Goal: Contribute content: Contribute content

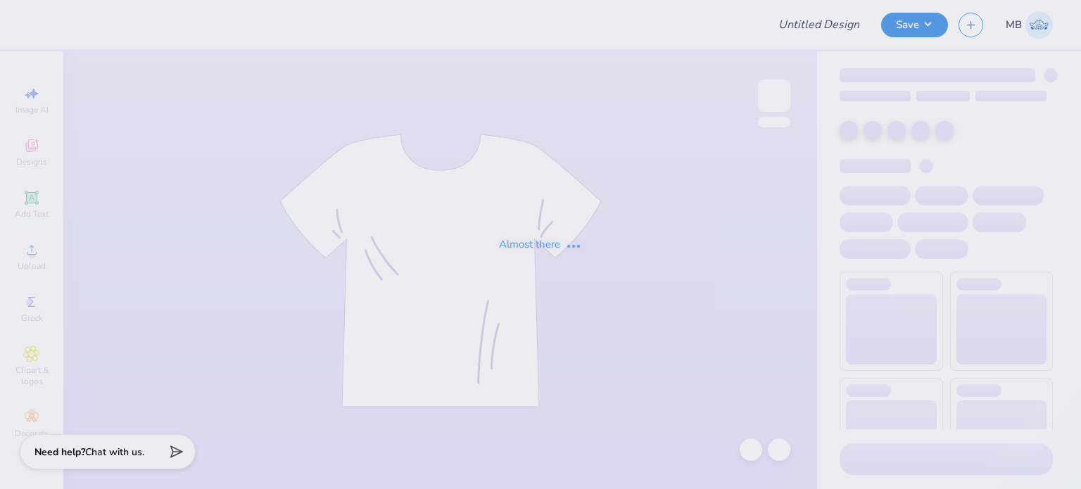
type input "Mom's day idea"
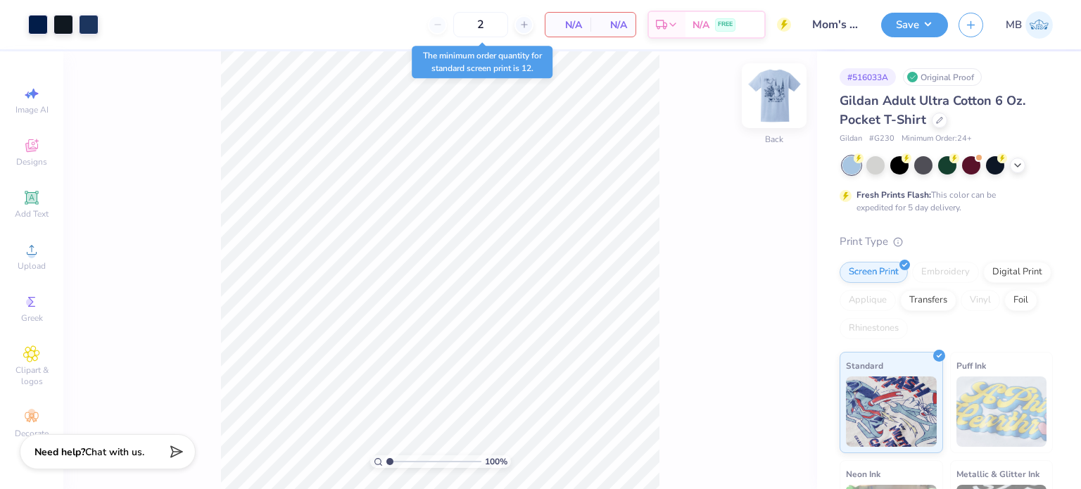
click at [778, 94] on img at bounding box center [774, 96] width 56 height 56
click at [30, 196] on icon at bounding box center [31, 197] width 11 height 11
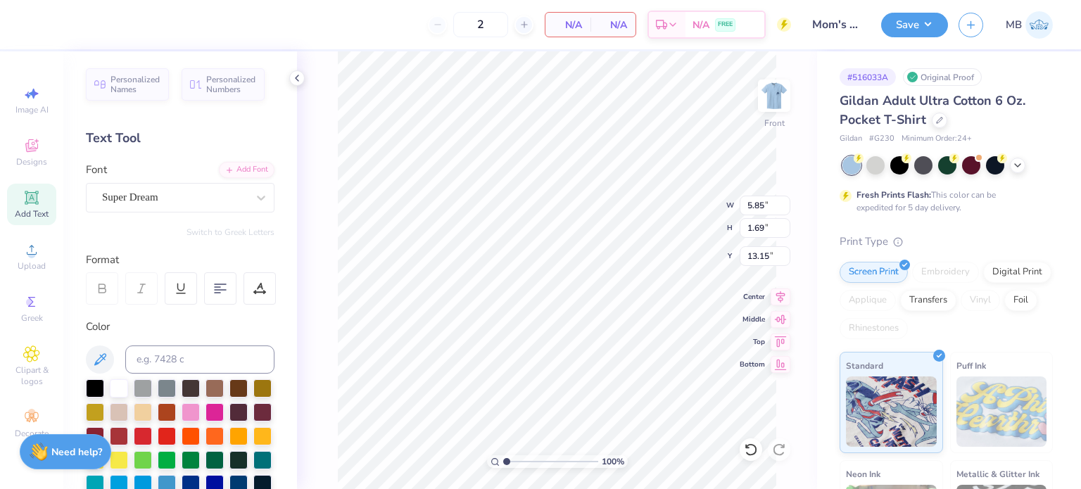
scroll to position [11, 1]
type textarea "t"
type textarea "TM"
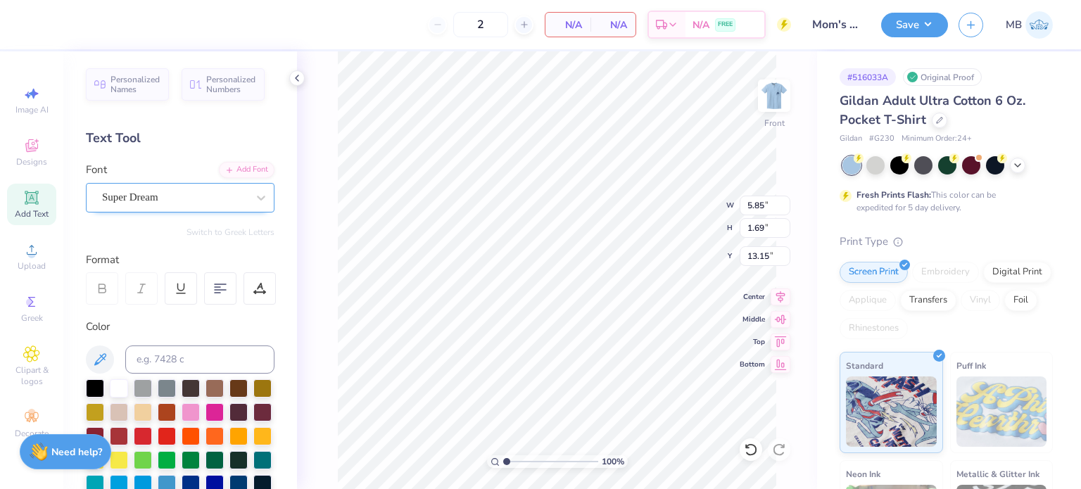
click at [138, 196] on div "Super Dream" at bounding box center [175, 197] width 148 height 22
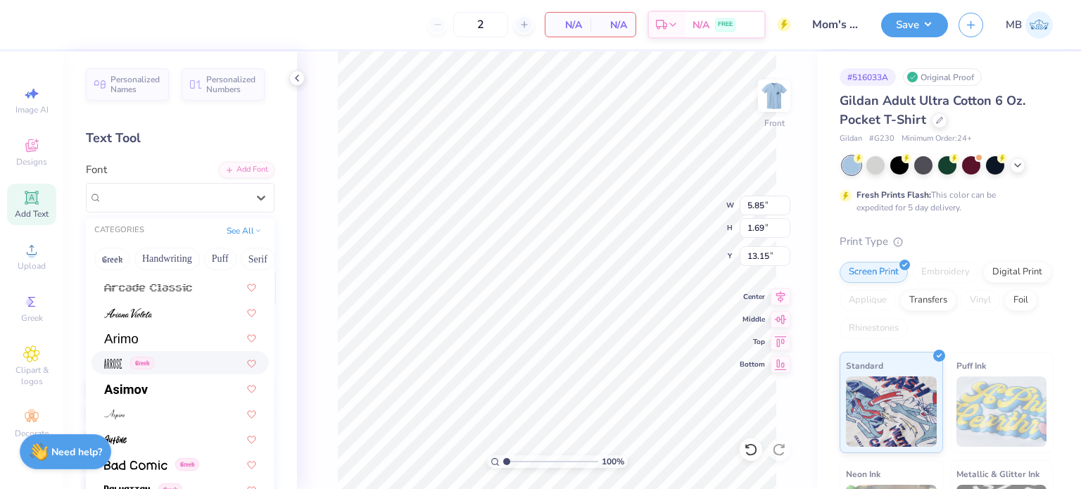
scroll to position [555, 0]
click at [141, 337] on div at bounding box center [180, 336] width 152 height 15
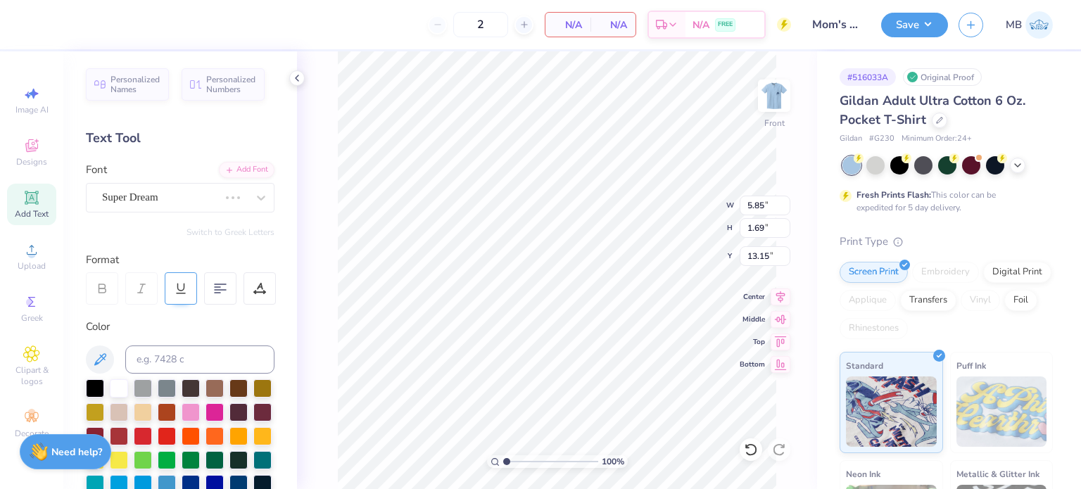
scroll to position [11, 1]
click at [189, 360] on input at bounding box center [199, 360] width 149 height 28
type input "2768C"
drag, startPoint x: 508, startPoint y: 461, endPoint x: 531, endPoint y: 457, distance: 23.5
type input "3.54"
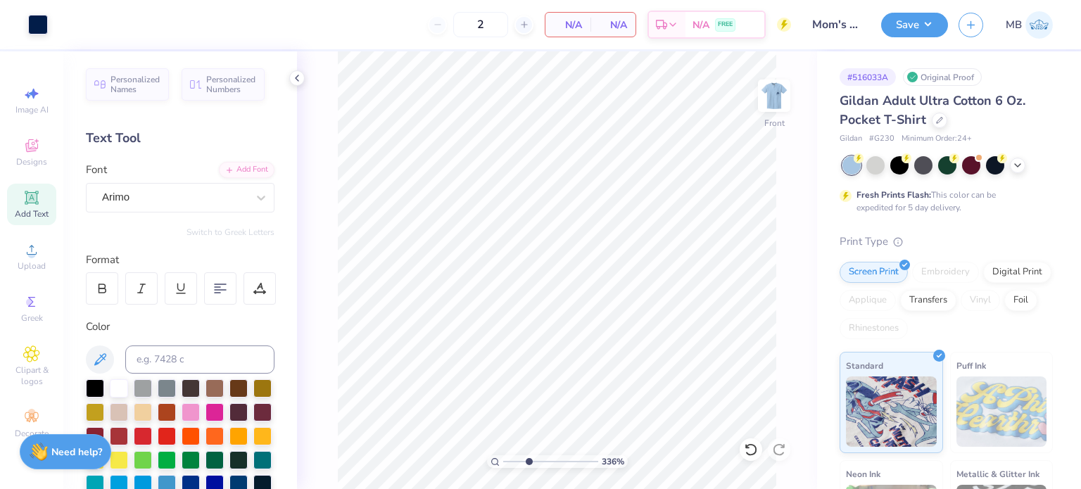
click at [530, 459] on input "range" at bounding box center [550, 461] width 95 height 13
type input "13.06"
type input "0.28"
type input "0.15"
type input "14.86"
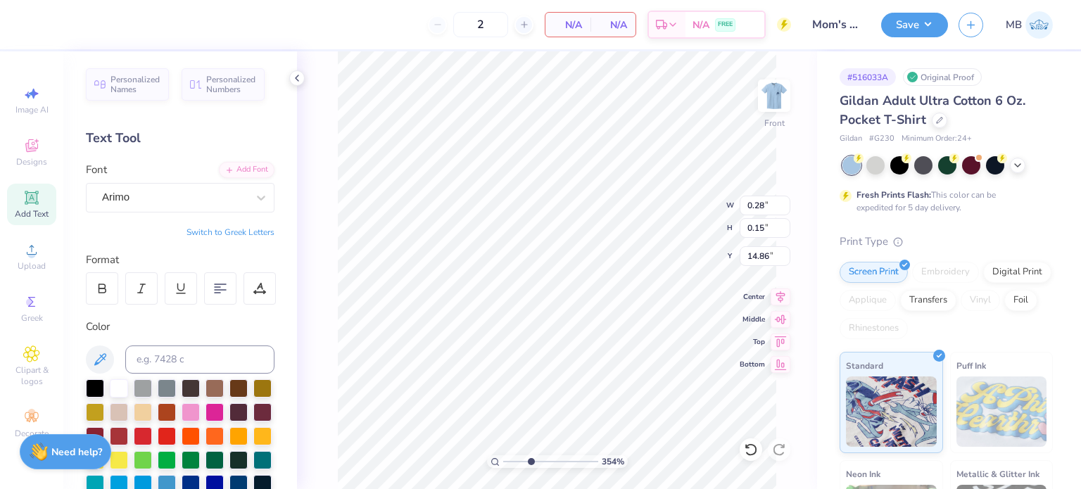
type input "12.00"
type input "13.76"
type input "3.24"
type input "0.28"
type input "0.15"
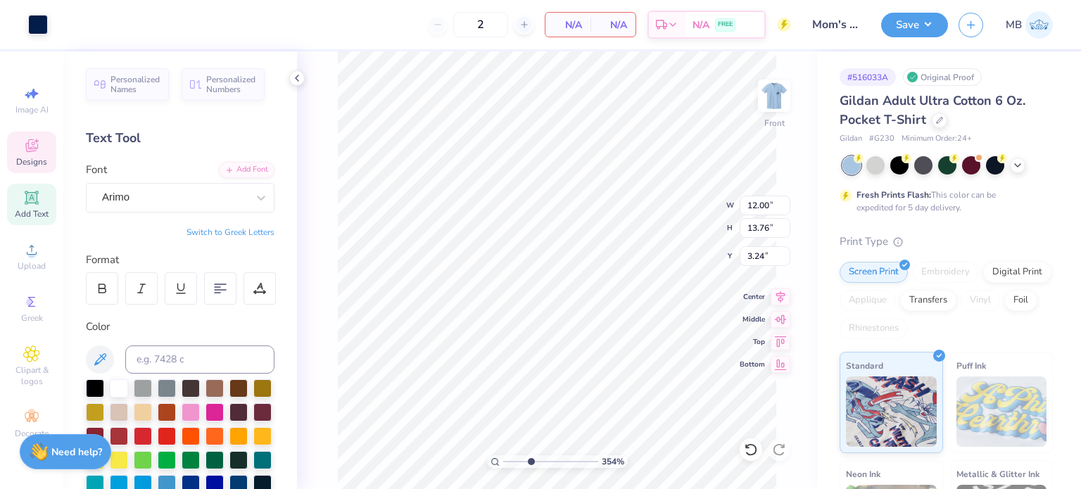
type input "14.86"
type input "12.00"
type input "13.76"
type input "3.24"
type input "0.21"
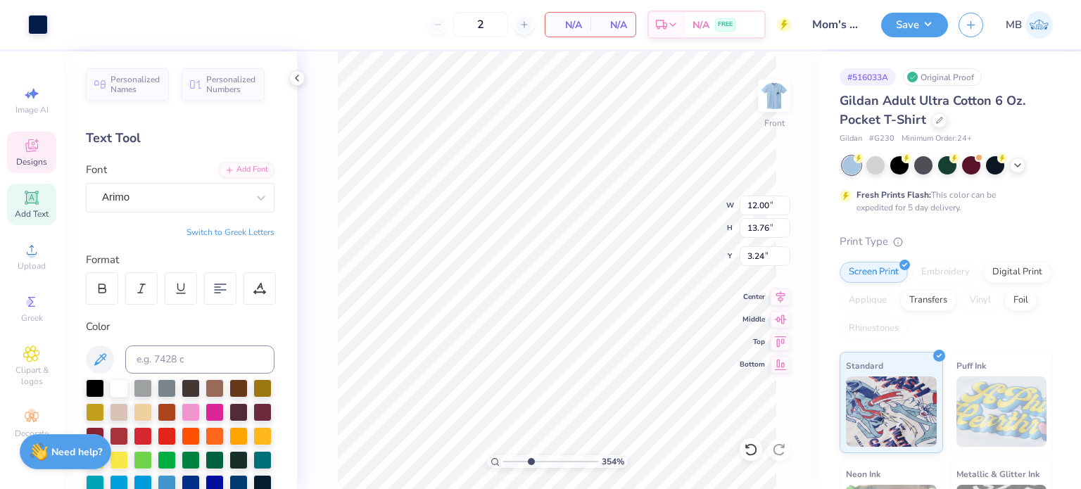
type input "0.11"
type input "14.83"
type input "12.00"
type input "13.76"
type input "3.24"
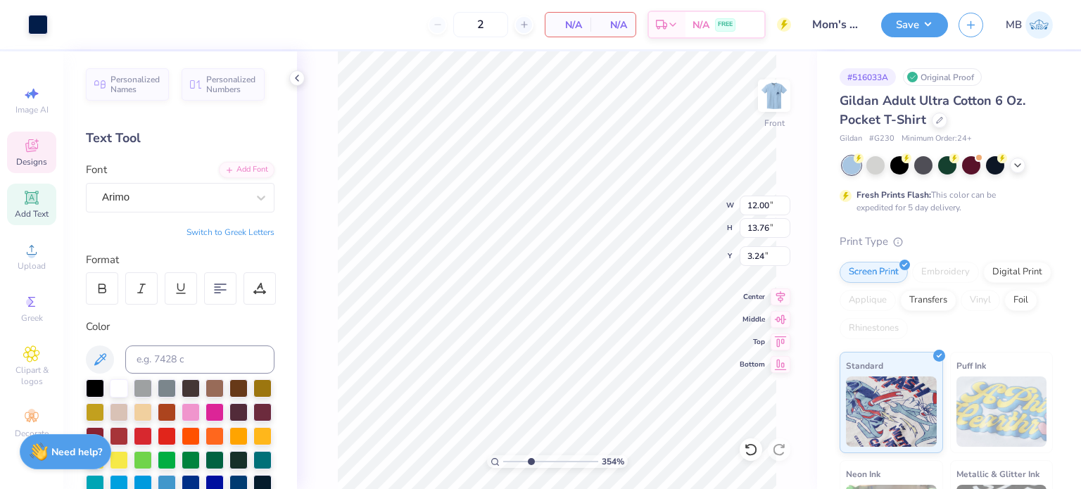
type input "0.15"
type input "0.08"
type input "14.85"
type input "0.25"
type input "0.13"
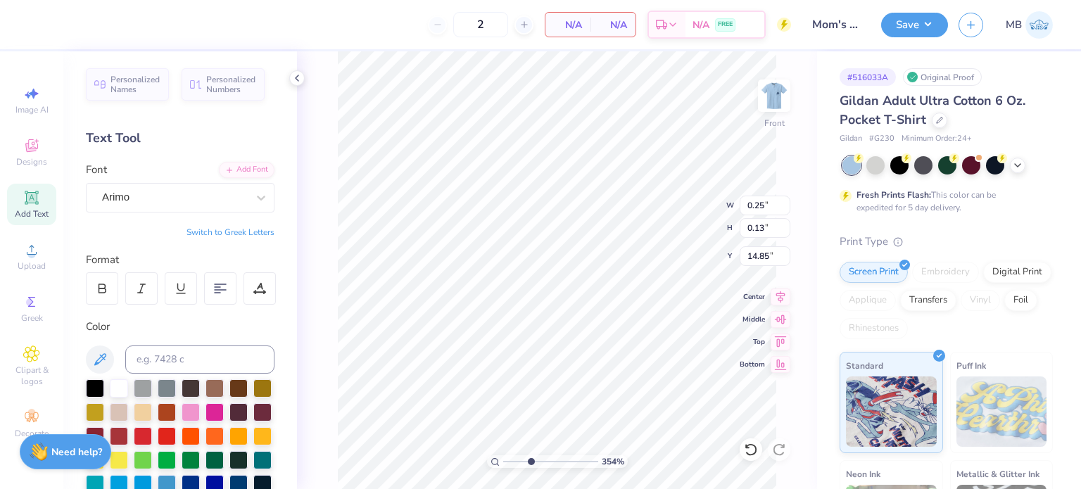
type input "12.00"
type input "13.76"
type input "3.24"
type input "0.25"
type input "0.13"
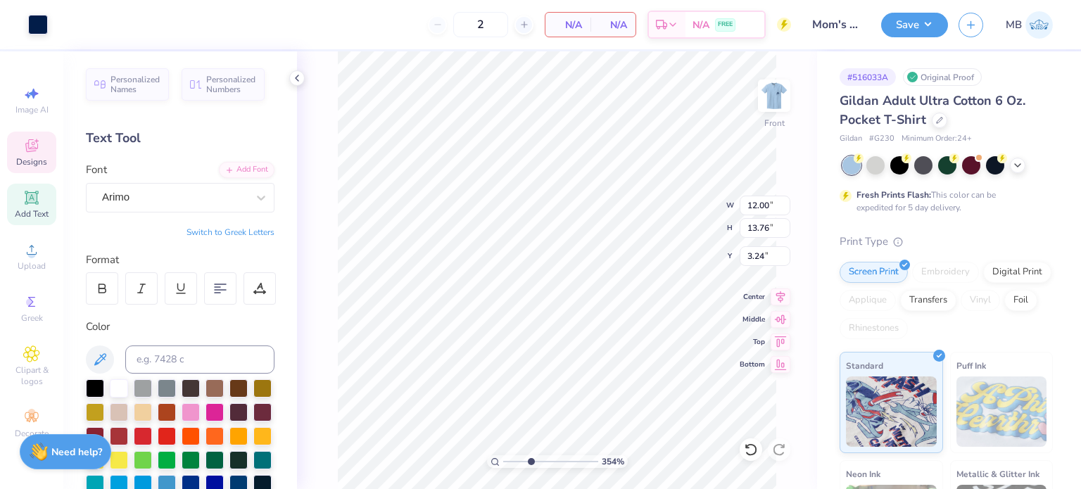
type input "14.85"
type input "12.00"
type input "13.76"
type input "3.24"
click at [925, 32] on button "Save" at bounding box center [914, 23] width 67 height 25
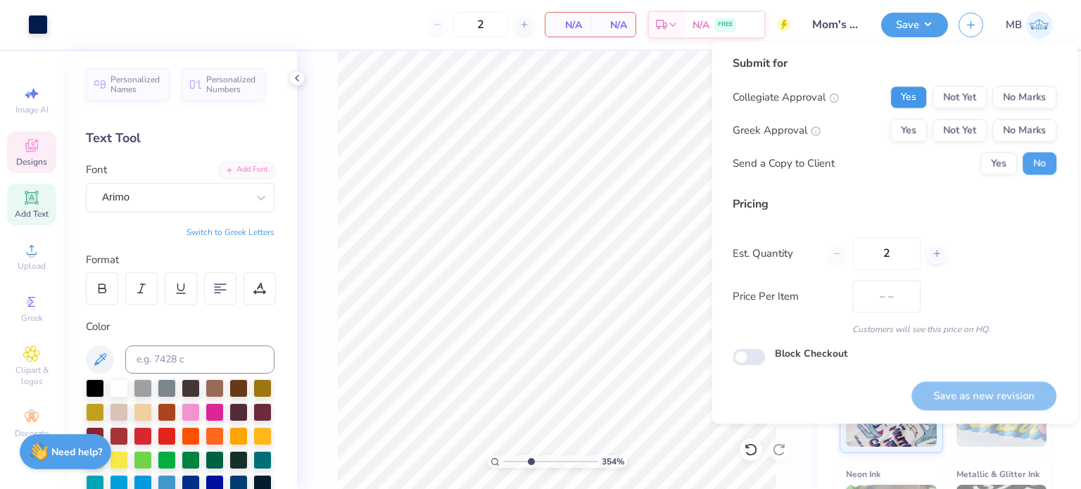
click at [914, 95] on button "Yes" at bounding box center [908, 97] width 37 height 23
click at [1022, 129] on button "No Marks" at bounding box center [1024, 130] width 64 height 23
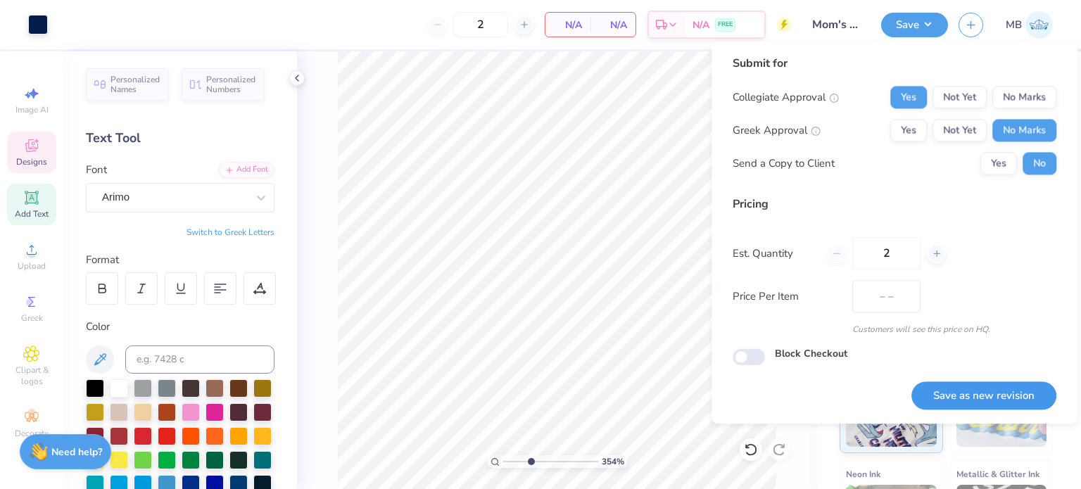
click at [1007, 393] on button "Save as new revision" at bounding box center [983, 395] width 145 height 29
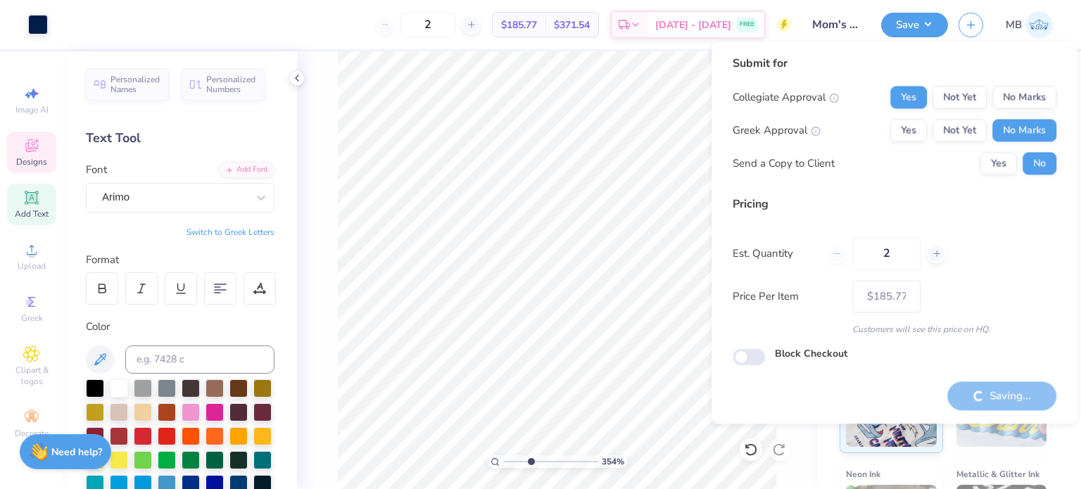
type input "$185.77"
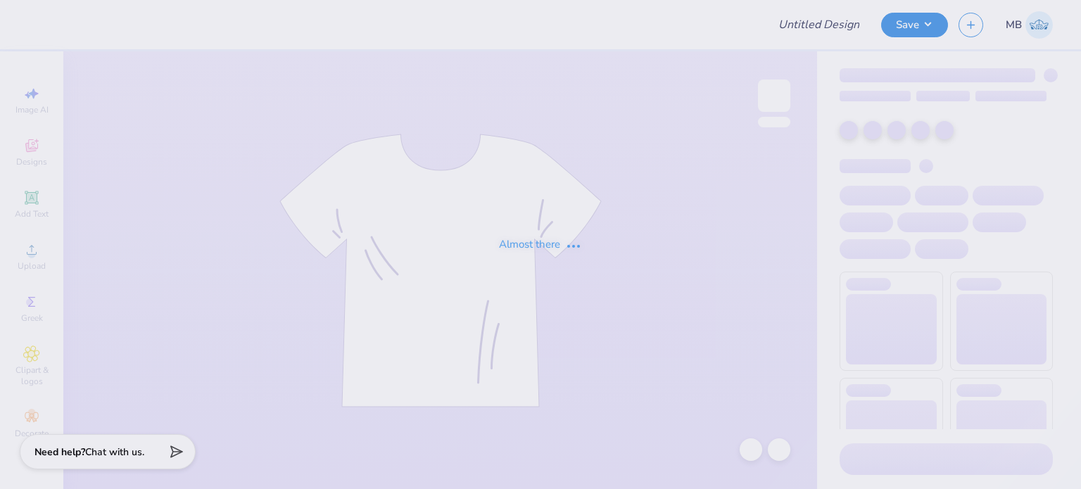
type input "moms day idea"
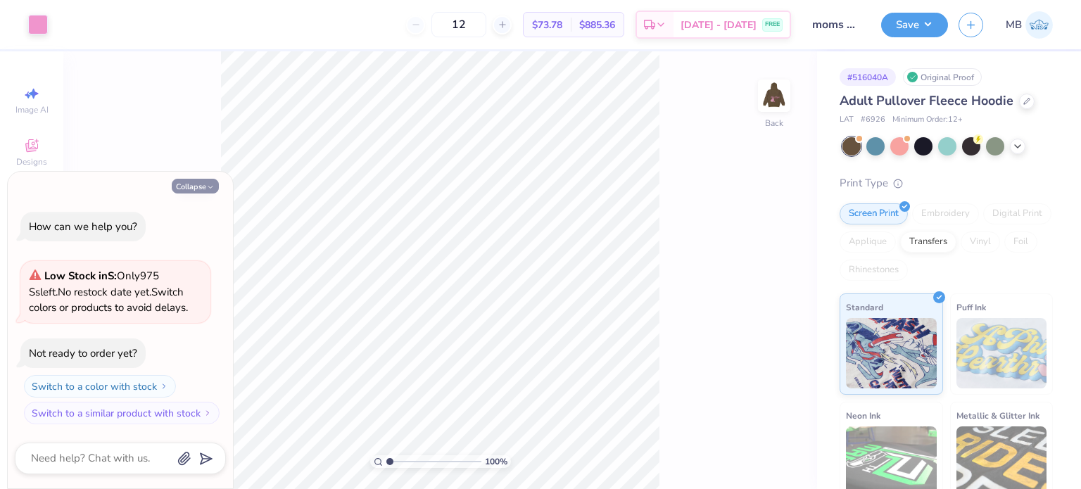
click at [186, 184] on button "Collapse" at bounding box center [195, 186] width 47 height 15
type textarea "x"
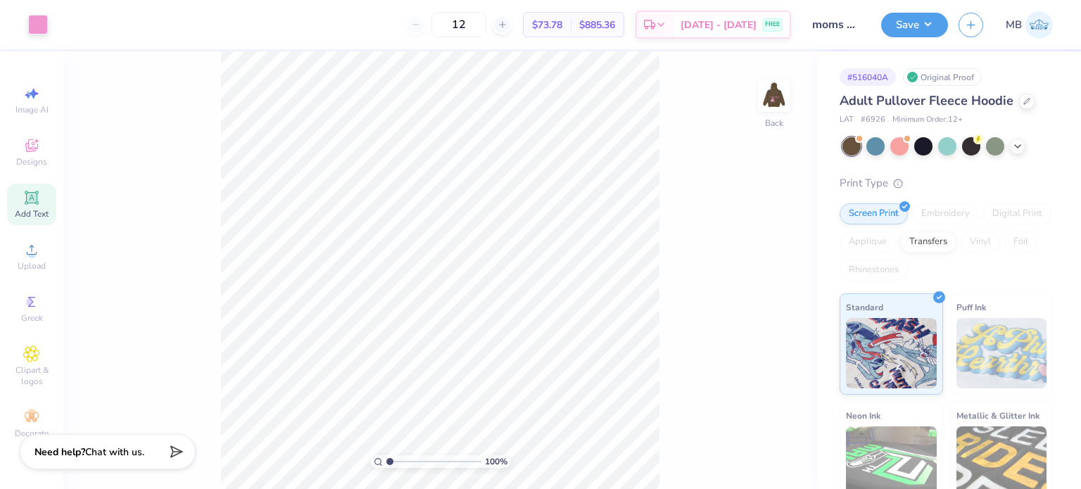
click at [34, 212] on span "Add Text" at bounding box center [32, 213] width 34 height 11
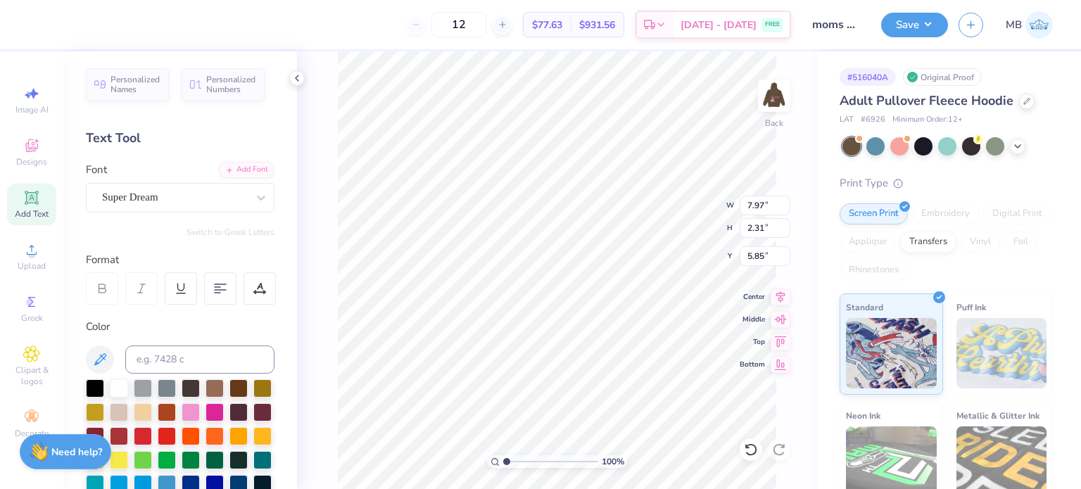
scroll to position [11, 1]
type textarea "TM"
click at [177, 201] on div "Super Dream" at bounding box center [175, 197] width 148 height 22
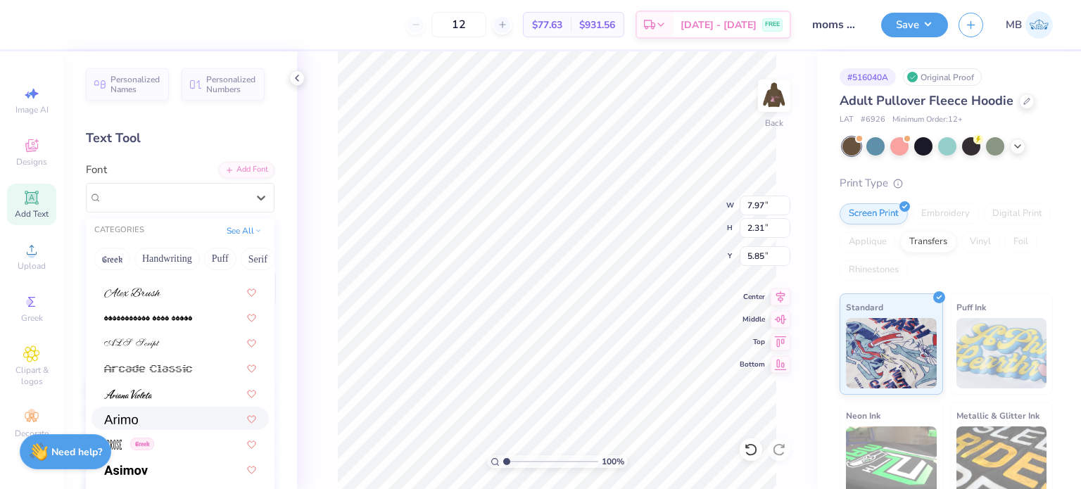
scroll to position [422, 0]
click at [138, 416] on div at bounding box center [180, 418] width 152 height 15
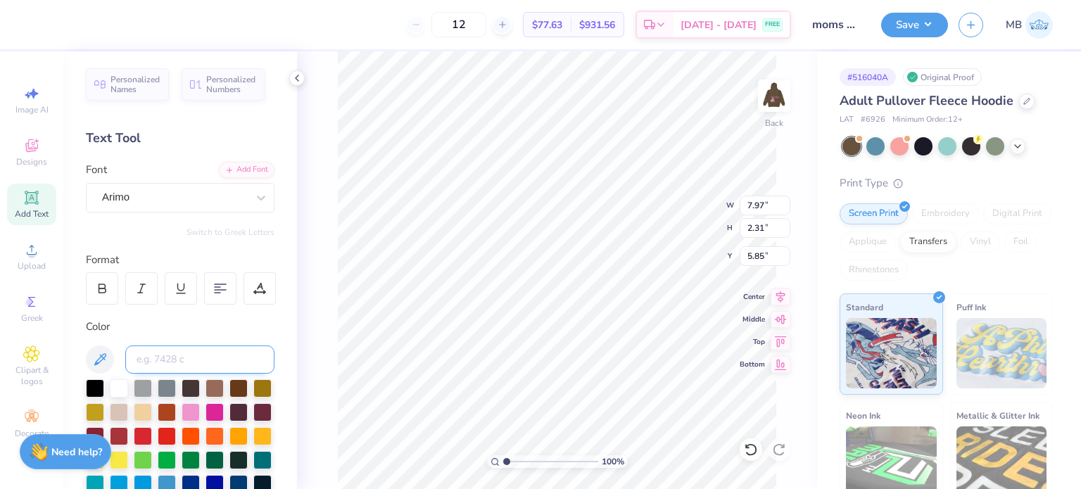
click at [161, 369] on input at bounding box center [199, 360] width 149 height 28
type input "223C"
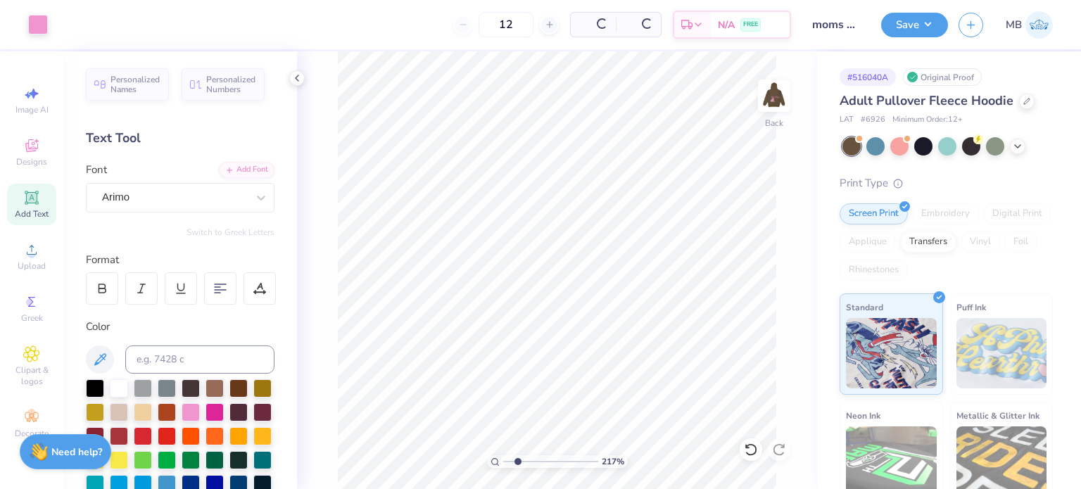
drag, startPoint x: 507, startPoint y: 462, endPoint x: 517, endPoint y: 460, distance: 10.8
type input "2.17"
click at [517, 460] on input "range" at bounding box center [550, 461] width 95 height 13
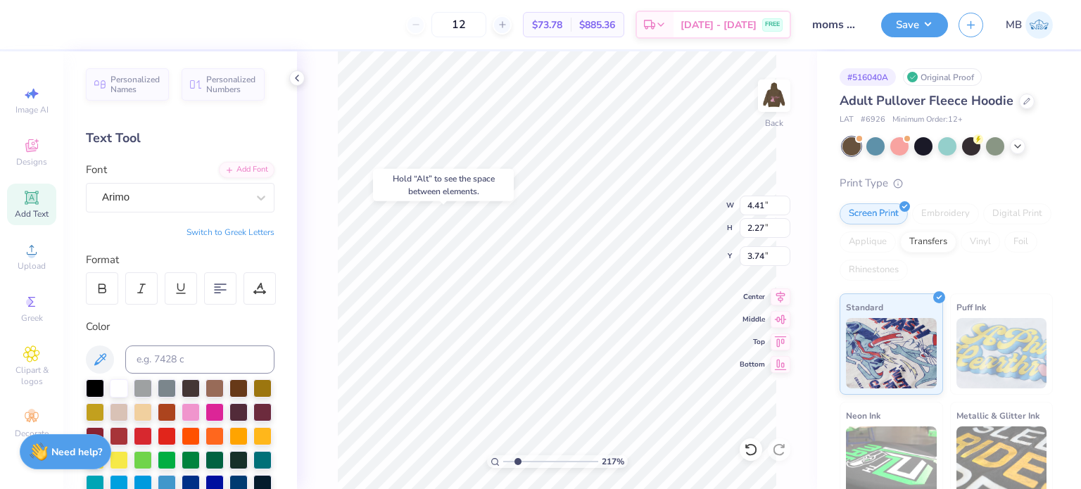
type input "3.74"
type input "0.73"
type input "0.37"
type input "14.94"
type input "7.55"
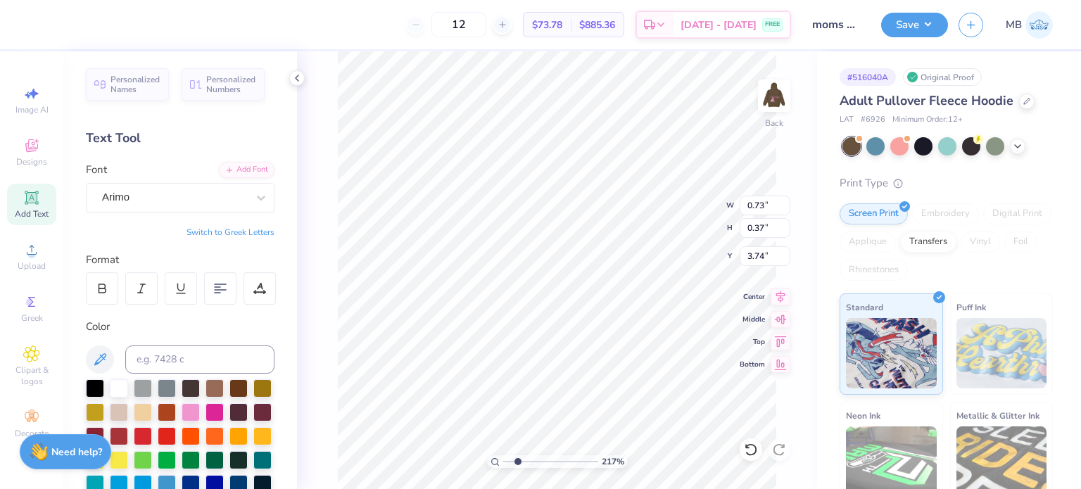
type input "3.00"
type input "0.73"
type input "0.37"
type input "7.23"
type input "0.52"
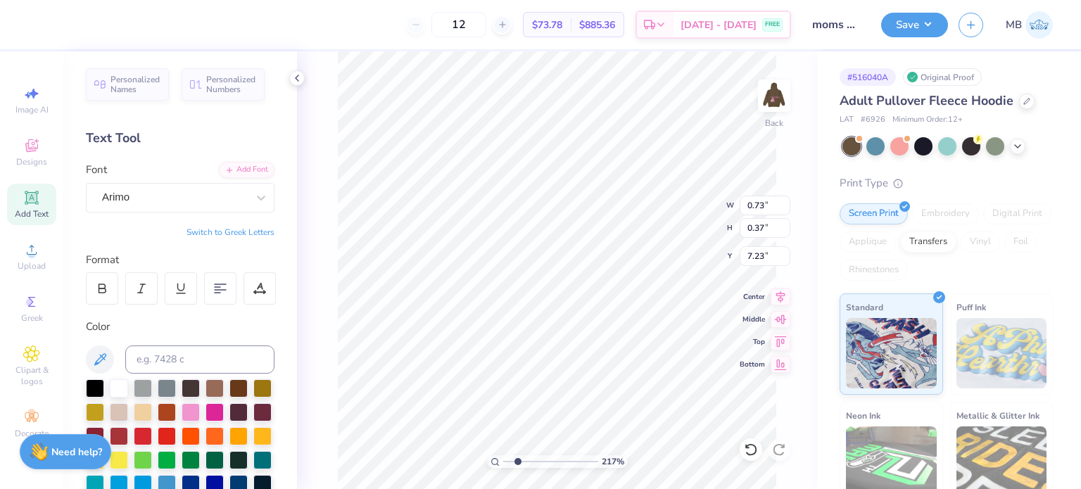
type input "0.27"
type input "14.94"
type input "7.55"
type input "3.00"
type input "0.52"
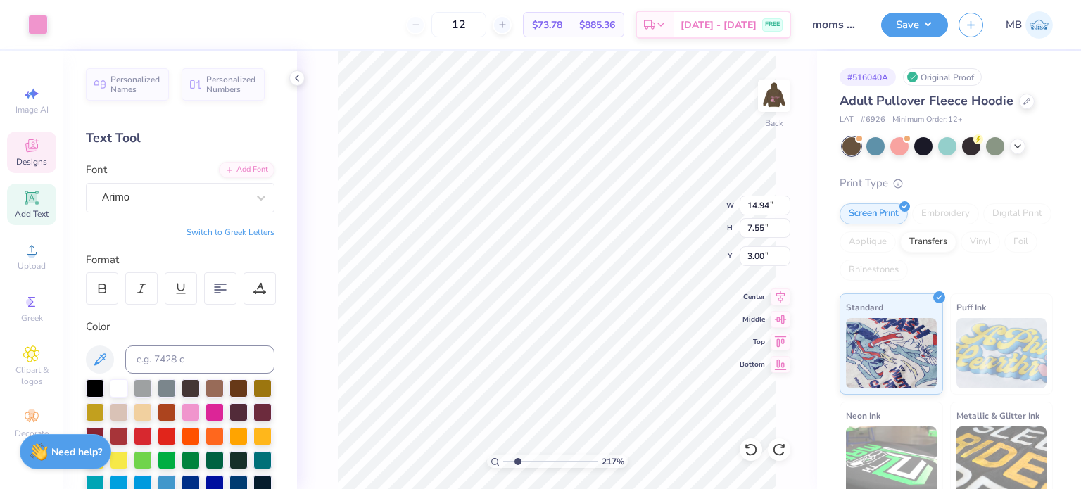
type input "0.27"
type input "7.94"
type input "14.94"
type input "7.55"
type input "3.00"
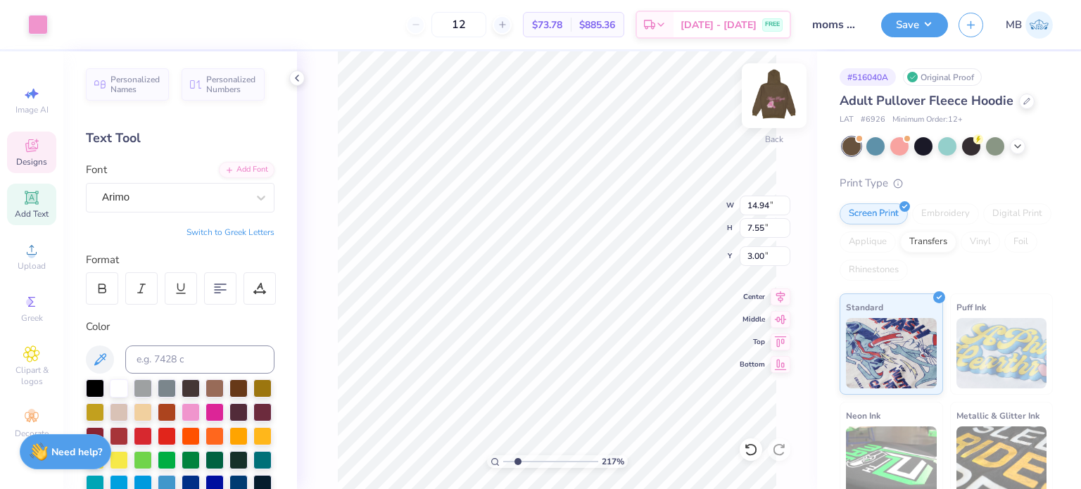
click at [775, 96] on img at bounding box center [774, 96] width 56 height 56
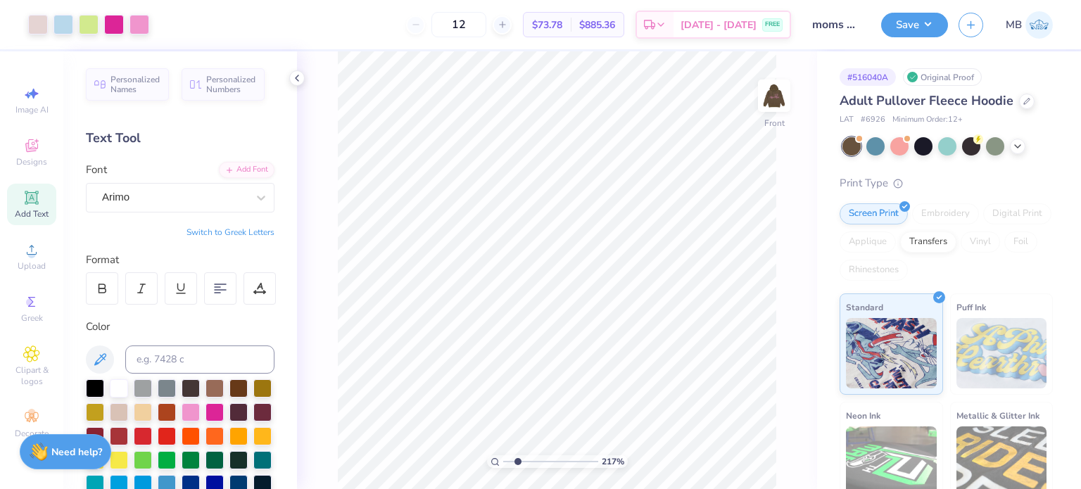
click at [30, 213] on span "Add Text" at bounding box center [32, 213] width 34 height 11
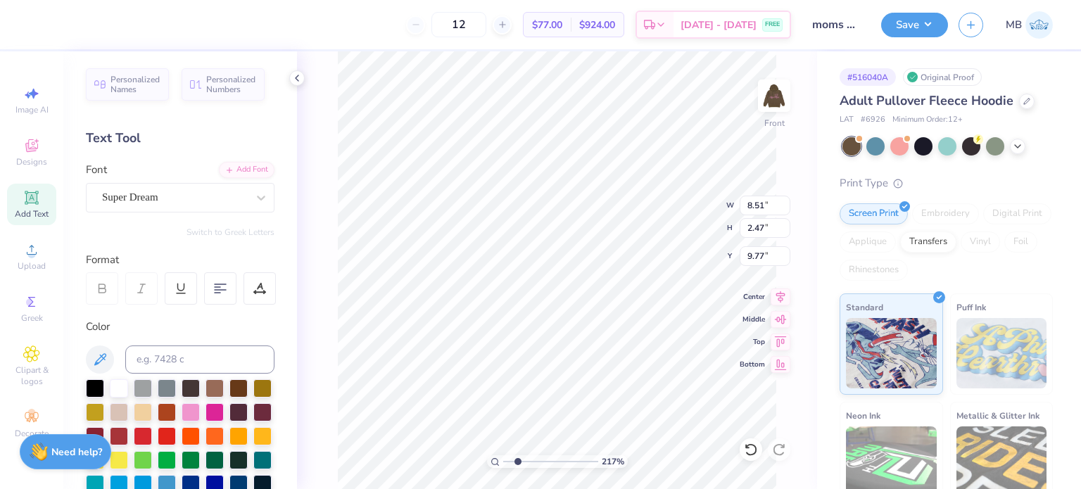
type textarea "516062"
type textarea "TM"
click at [152, 188] on div at bounding box center [174, 197] width 145 height 19
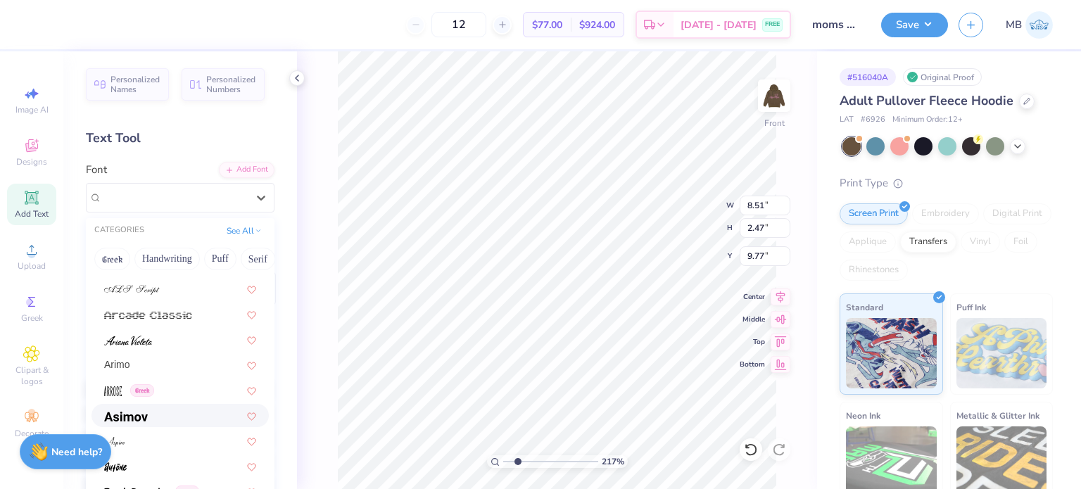
scroll to position [476, 0]
click at [143, 370] on div "Arimo" at bounding box center [180, 365] width 152 height 15
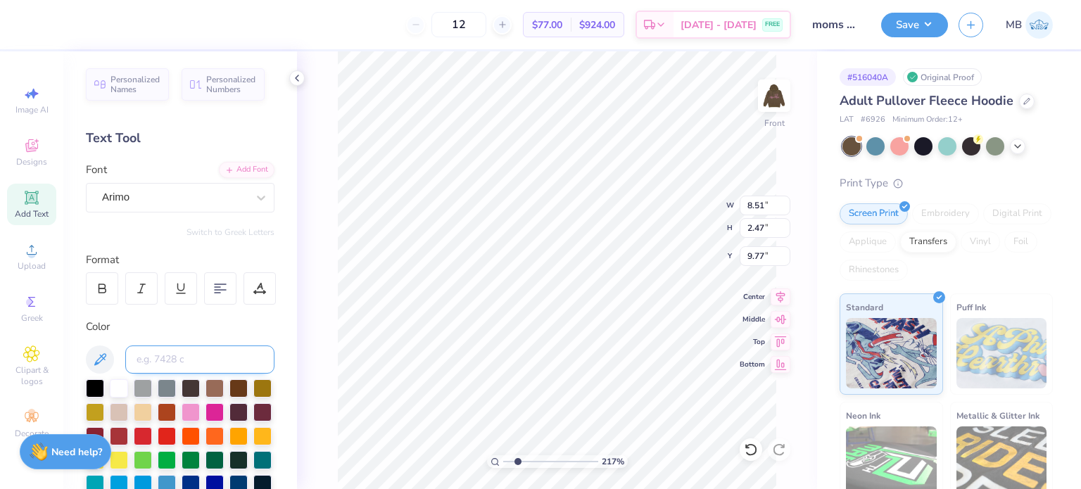
click at [169, 362] on input at bounding box center [199, 360] width 149 height 28
click at [163, 358] on input at bounding box center [199, 360] width 149 height 28
type input "223C"
type input "1.27"
type input "0.65"
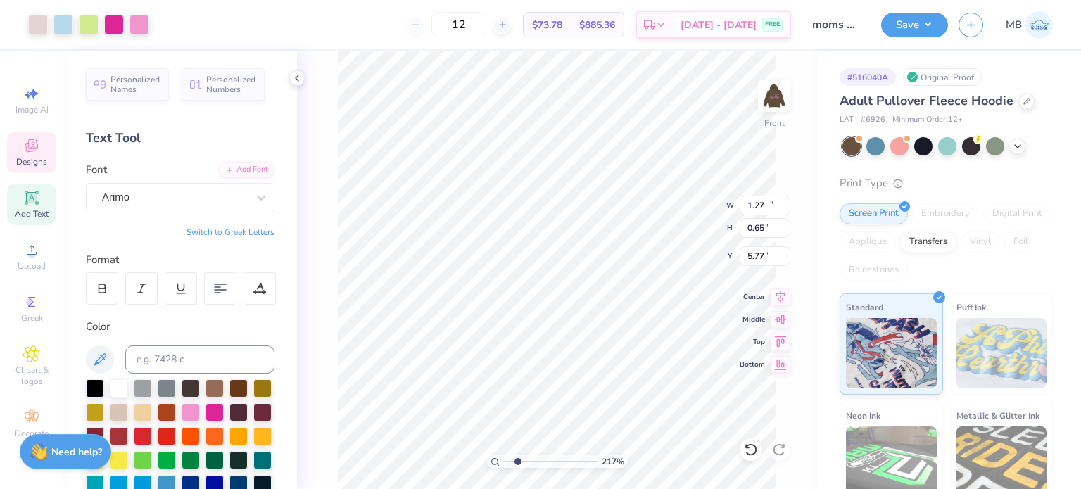
type input "14.84"
type input "9.97"
type input "5.77"
type input "1.27"
type input "0.65"
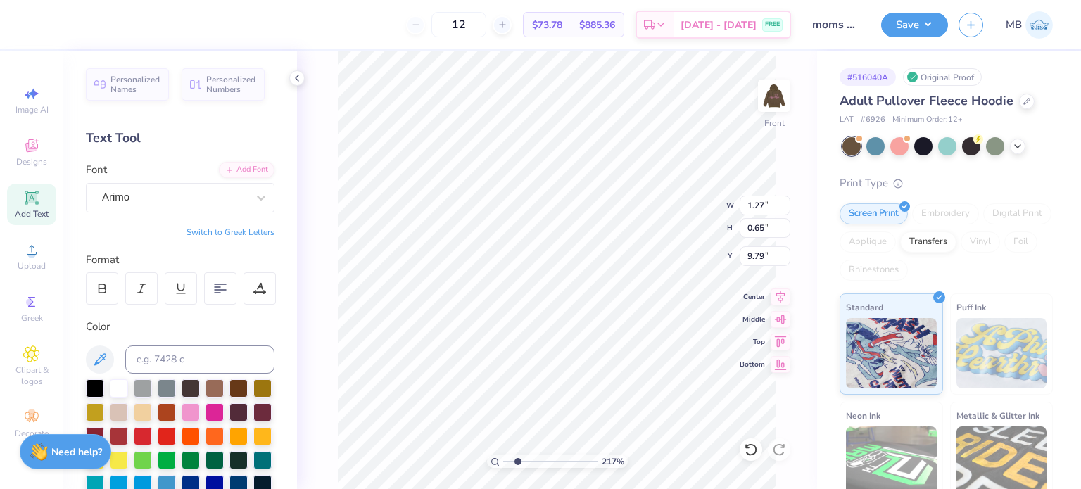
type input "3.38"
type input "0.47"
type input "0.24"
type input "4.39"
type input "0.67"
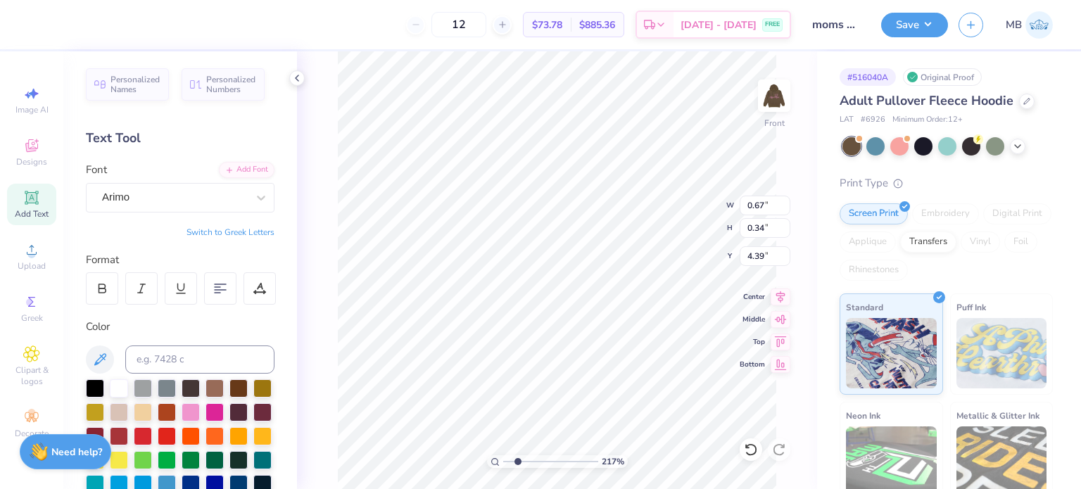
type input "0.34"
type input "3.79"
type input "0.50"
type input "0.26"
type input "6.67"
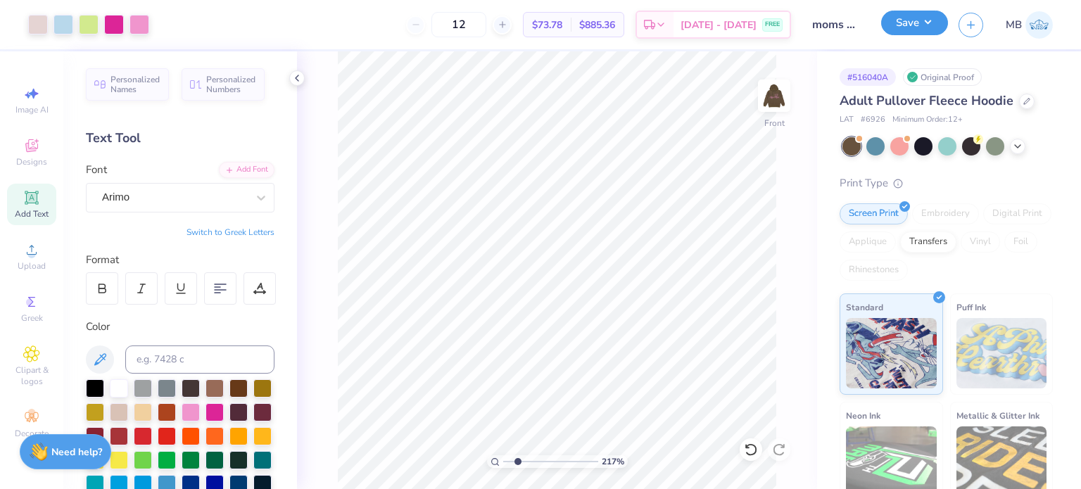
click at [921, 22] on button "Save" at bounding box center [914, 23] width 67 height 25
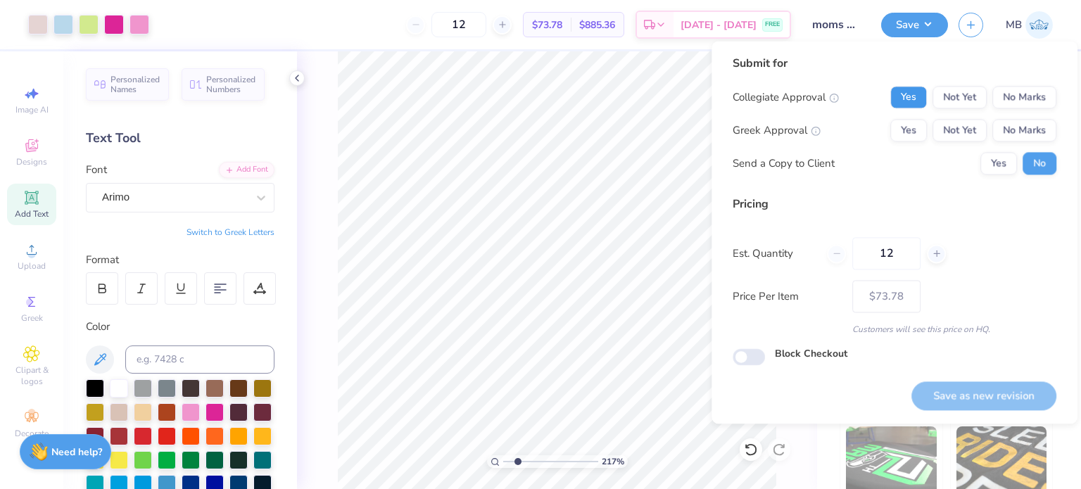
click at [913, 89] on button "Yes" at bounding box center [908, 97] width 37 height 23
click at [1039, 125] on button "No Marks" at bounding box center [1024, 130] width 64 height 23
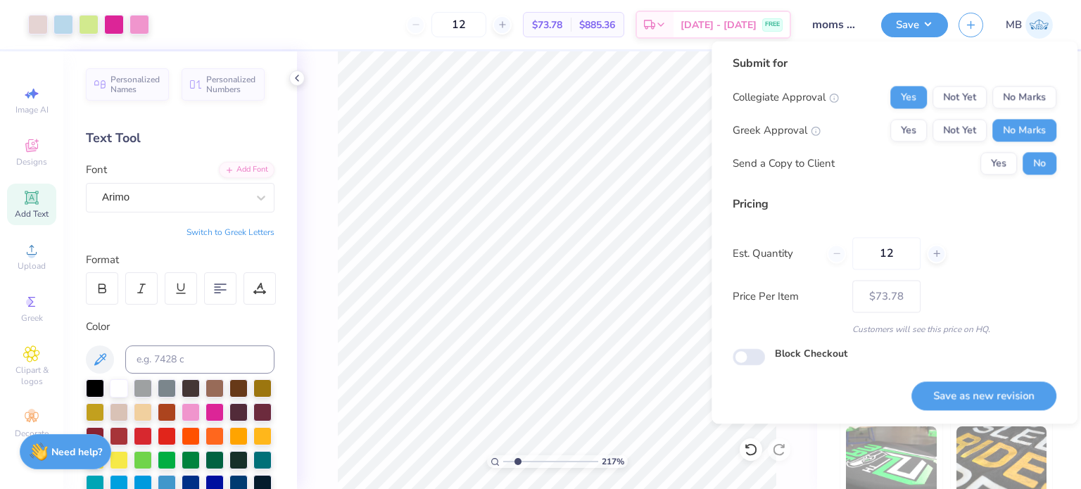
click at [961, 391] on button "Save as new revision" at bounding box center [983, 395] width 145 height 29
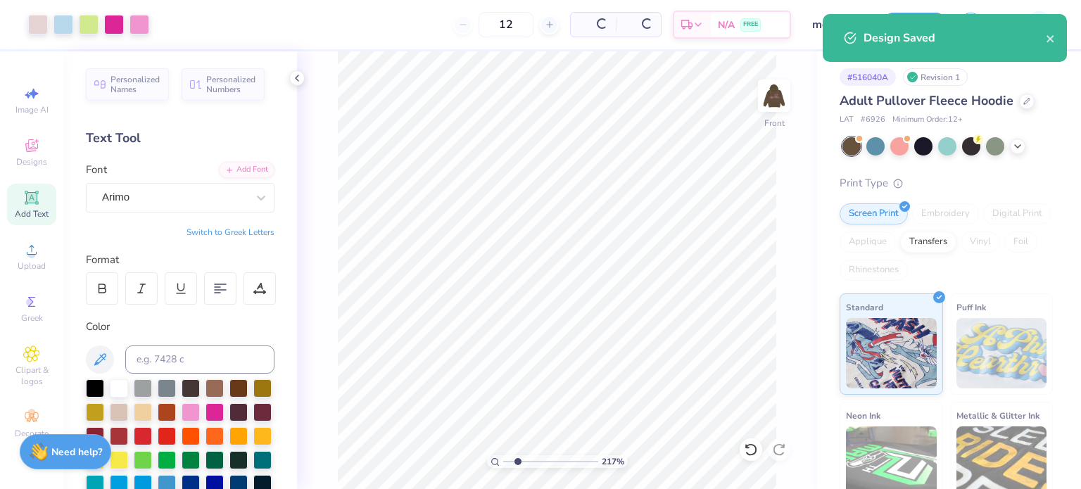
type input "$95.98"
